Goal: Task Accomplishment & Management: Use online tool/utility

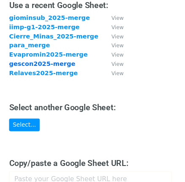
scroll to position [76, 0]
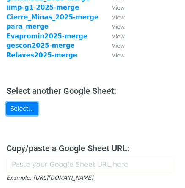
click at [16, 109] on link "Select..." at bounding box center [22, 108] width 32 height 13
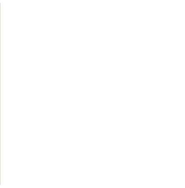
scroll to position [81, 0]
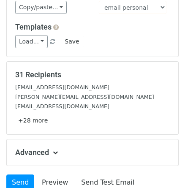
scroll to position [76, 0]
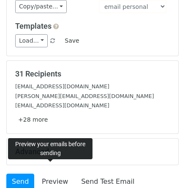
click at [51, 173] on link "Preview" at bounding box center [54, 181] width 37 height 16
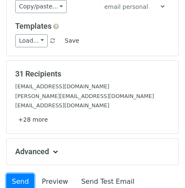
click at [27, 173] on link "Send" at bounding box center [20, 181] width 28 height 16
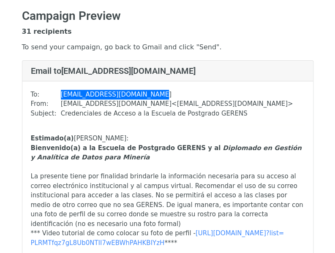
drag, startPoint x: 56, startPoint y: 92, endPoint x: 144, endPoint y: 93, distance: 87.4
click at [144, 93] on tr "To: [EMAIL_ADDRESS][DOMAIN_NAME]" at bounding box center [162, 95] width 262 height 10
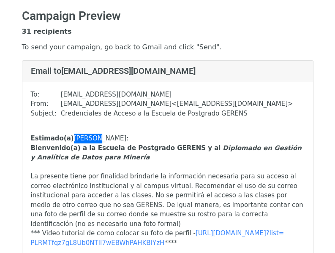
drag, startPoint x: 68, startPoint y: 140, endPoint x: 91, endPoint y: 140, distance: 22.8
click at [91, 140] on div "Estimado(a) [PERSON_NAME]: [PERSON_NAME](a) a la Escuela de Postgrado GERENS y …" at bounding box center [168, 148] width 274 height 29
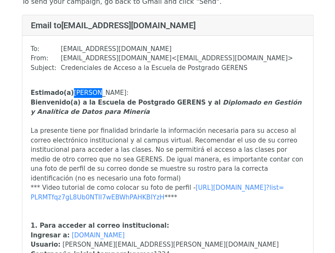
scroll to position [84, 0]
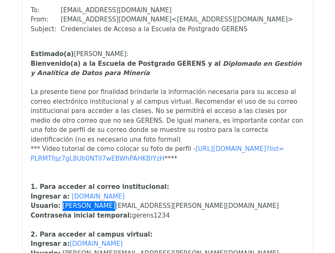
drag, startPoint x: 57, startPoint y: 198, endPoint x: 89, endPoint y: 198, distance: 32.9
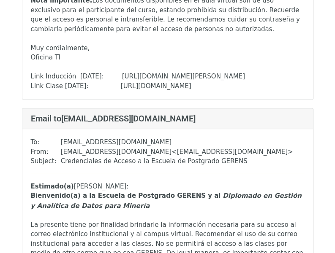
scroll to position [2322, 0]
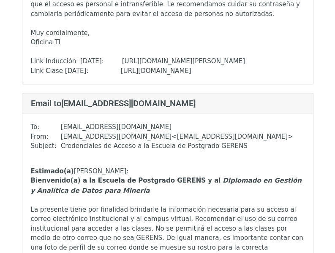
click at [82, 122] on td "[EMAIL_ADDRESS][DOMAIN_NAME]" at bounding box center [177, 127] width 232 height 10
drag, startPoint x: 77, startPoint y: 77, endPoint x: 91, endPoint y: 78, distance: 13.5
click at [91, 122] on td "[EMAIL_ADDRESS][DOMAIN_NAME]" at bounding box center [177, 127] width 232 height 10
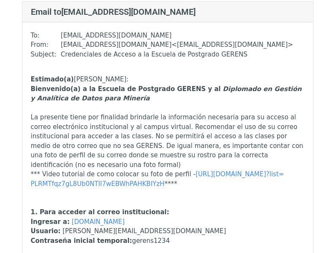
scroll to position [2870, 0]
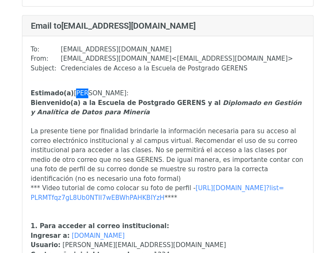
drag, startPoint x: 70, startPoint y: 32, endPoint x: 80, endPoint y: 33, distance: 9.7
click at [80, 89] on div "Estimado(a) [PERSON_NAME]: [PERSON_NAME](a) a la Escuela de Postgrado GERENS y …" at bounding box center [168, 103] width 274 height 29
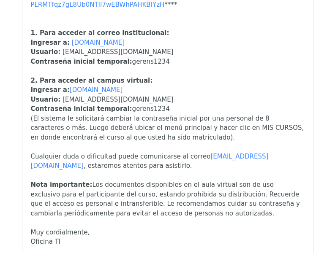
scroll to position [5952, 0]
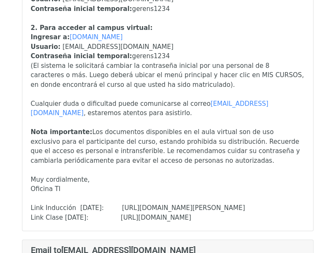
drag, startPoint x: 92, startPoint y: 173, endPoint x: 106, endPoint y: 176, distance: 14.2
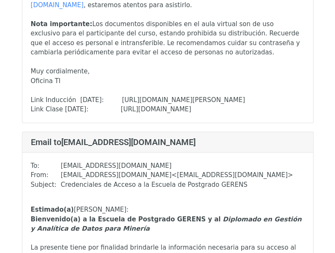
scroll to position [14160, 0]
